Goal: Feedback & Contribution: Submit feedback/report problem

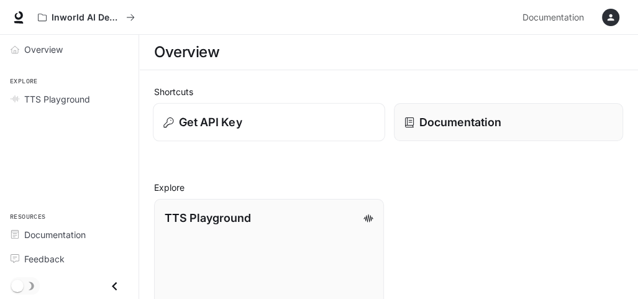
click at [214, 120] on p "Get API Key" at bounding box center [210, 122] width 63 height 17
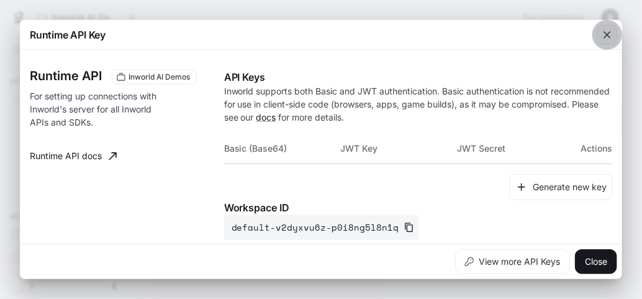
click at [608, 34] on icon "button" at bounding box center [607, 34] width 7 height 7
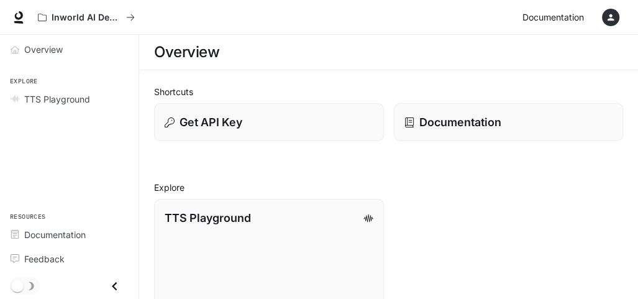
click at [558, 15] on span "Documentation" at bounding box center [552, 18] width 61 height 16
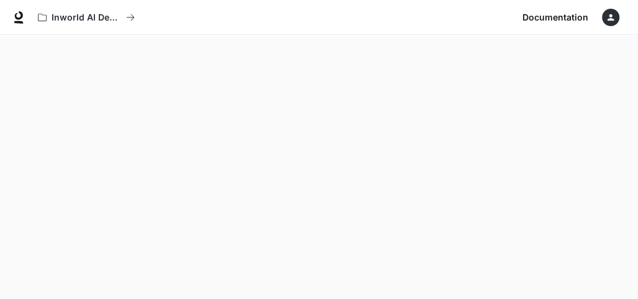
click at [612, 14] on icon "button" at bounding box center [610, 17] width 10 height 10
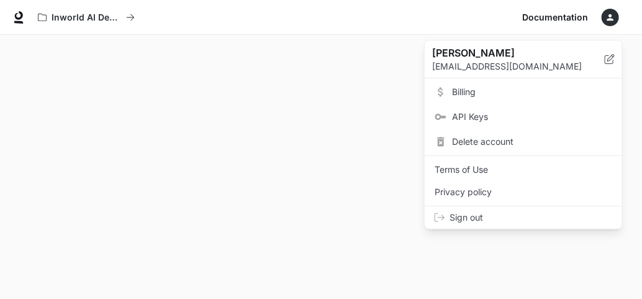
drag, startPoint x: 191, startPoint y: 150, endPoint x: 194, endPoint y: 197, distance: 46.6
click at [194, 197] on div at bounding box center [321, 149] width 642 height 299
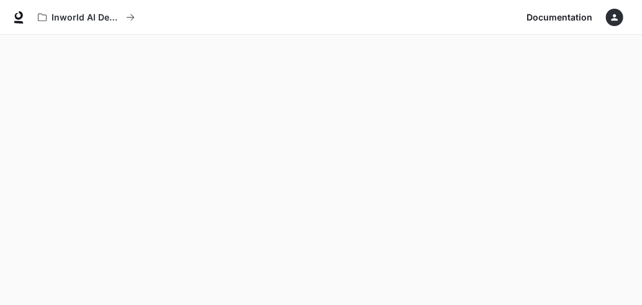
click at [612, 13] on icon "button" at bounding box center [615, 17] width 10 height 10
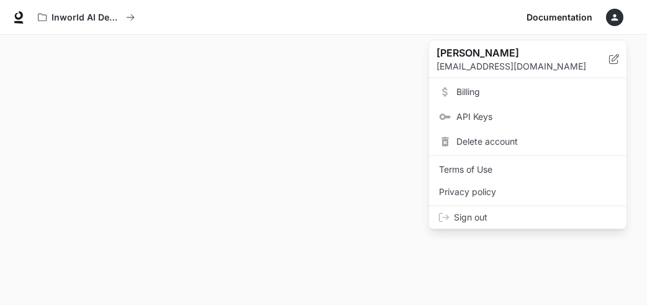
click at [473, 217] on span "Sign out" at bounding box center [535, 217] width 163 height 12
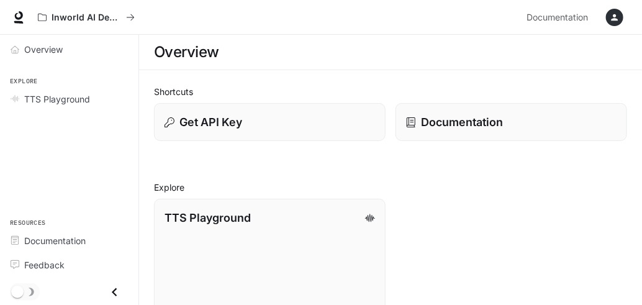
click at [615, 19] on icon "button" at bounding box center [615, 17] width 7 height 7
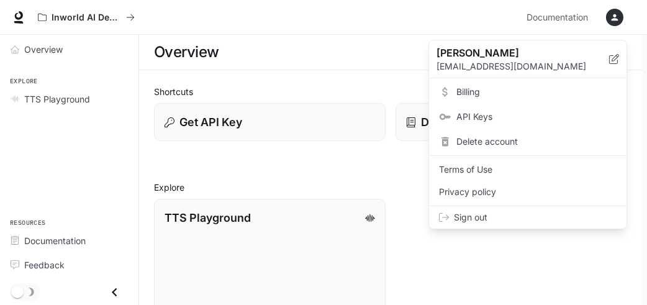
click at [469, 217] on span "Sign out" at bounding box center [535, 217] width 163 height 12
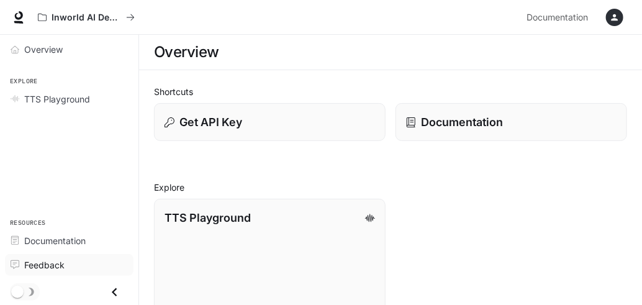
click at [43, 261] on span "Feedback" at bounding box center [44, 264] width 40 height 13
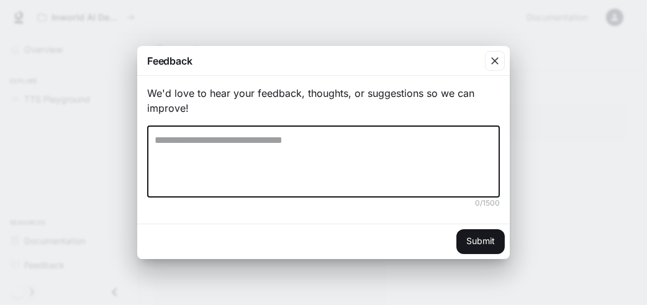
click at [165, 174] on textarea at bounding box center [324, 161] width 338 height 57
paste textarea "**********"
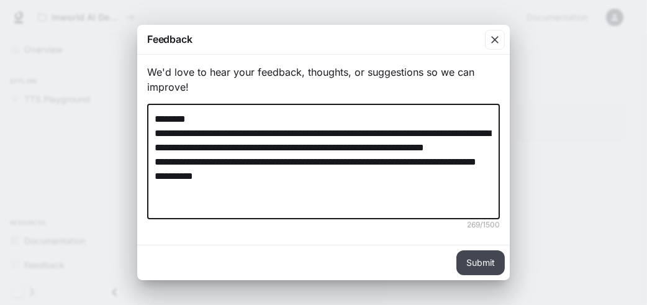
type textarea "**********"
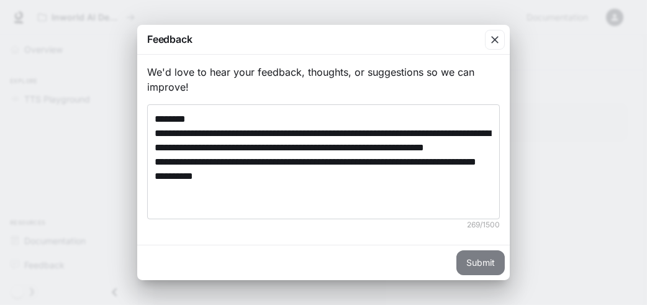
click at [484, 264] on button "Submit" at bounding box center [480, 262] width 48 height 25
